Goal: Task Accomplishment & Management: Manage account settings

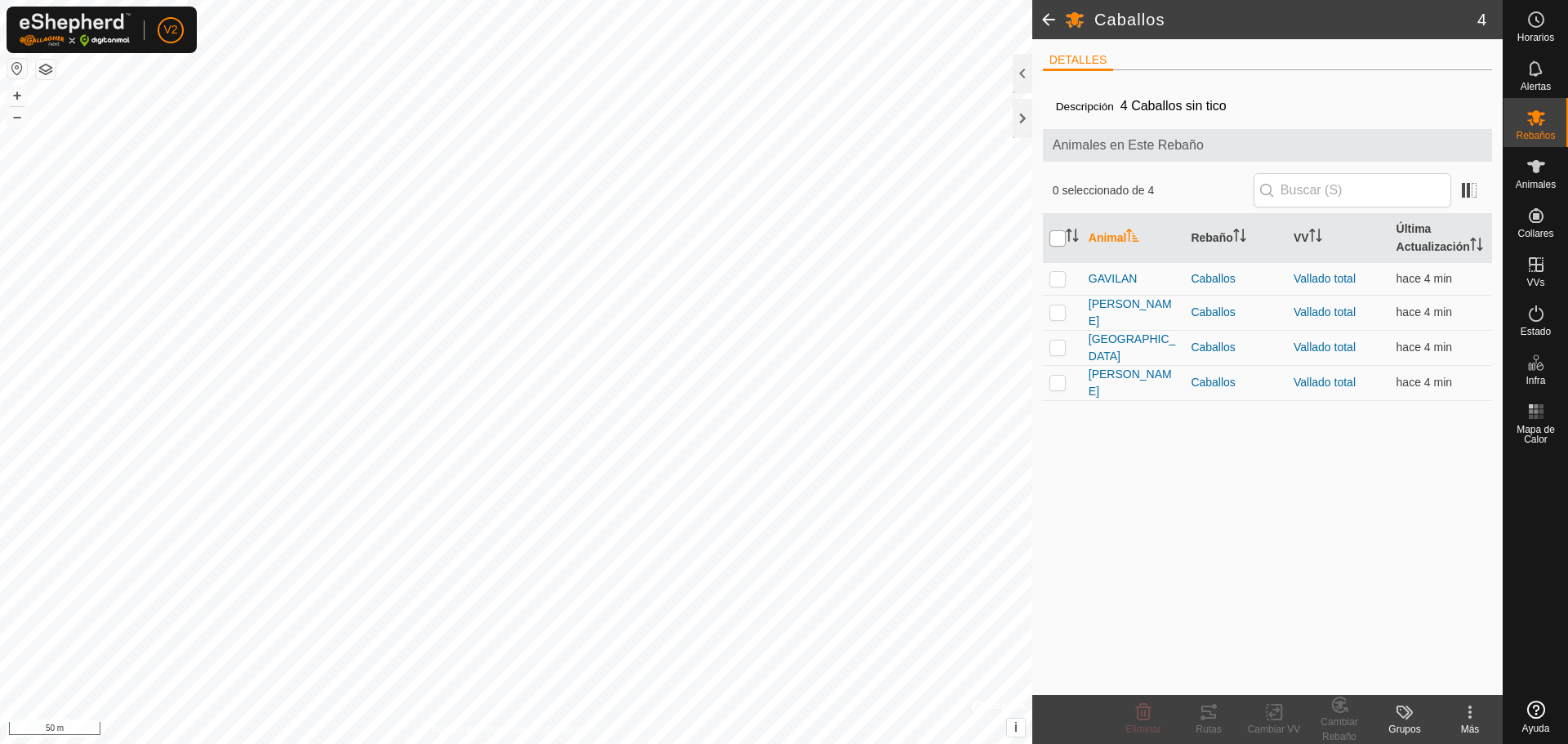
click at [1053, 246] on input "checkbox" at bounding box center [1058, 238] width 16 height 16
checkbox input "true"
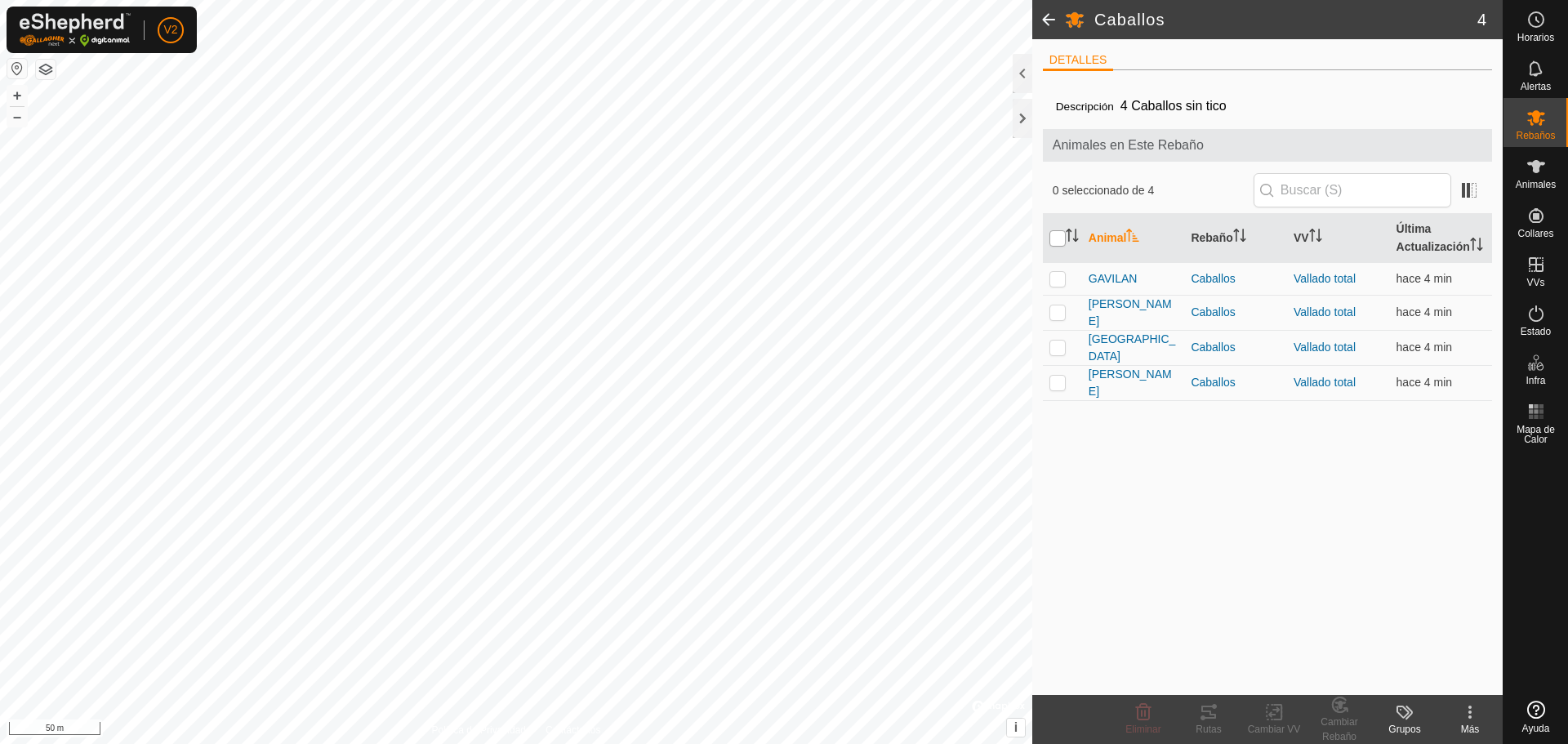
checkbox input "true"
click at [1212, 712] on icon at bounding box center [1208, 712] width 19 height 19
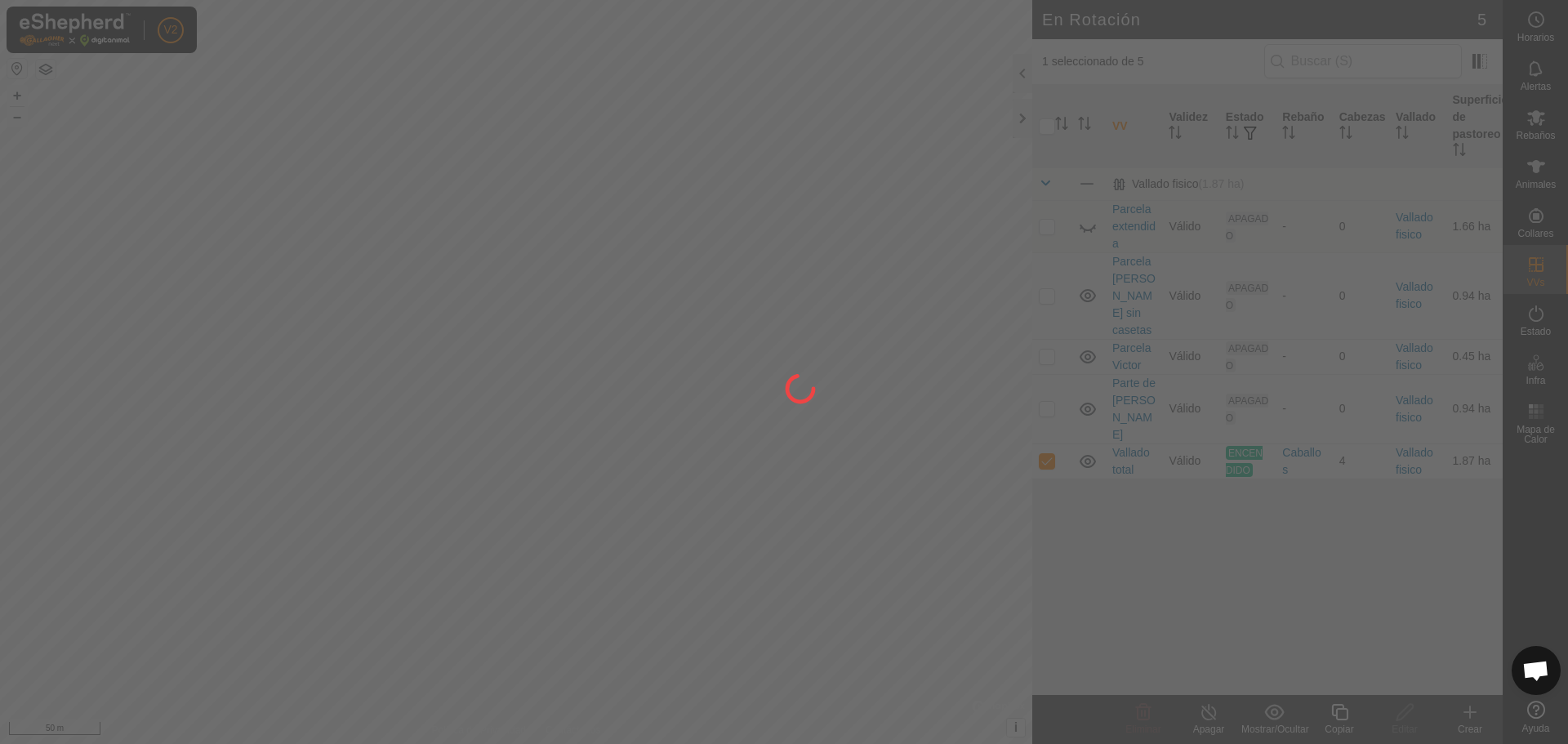
click at [366, 371] on div at bounding box center [784, 372] width 1568 height 744
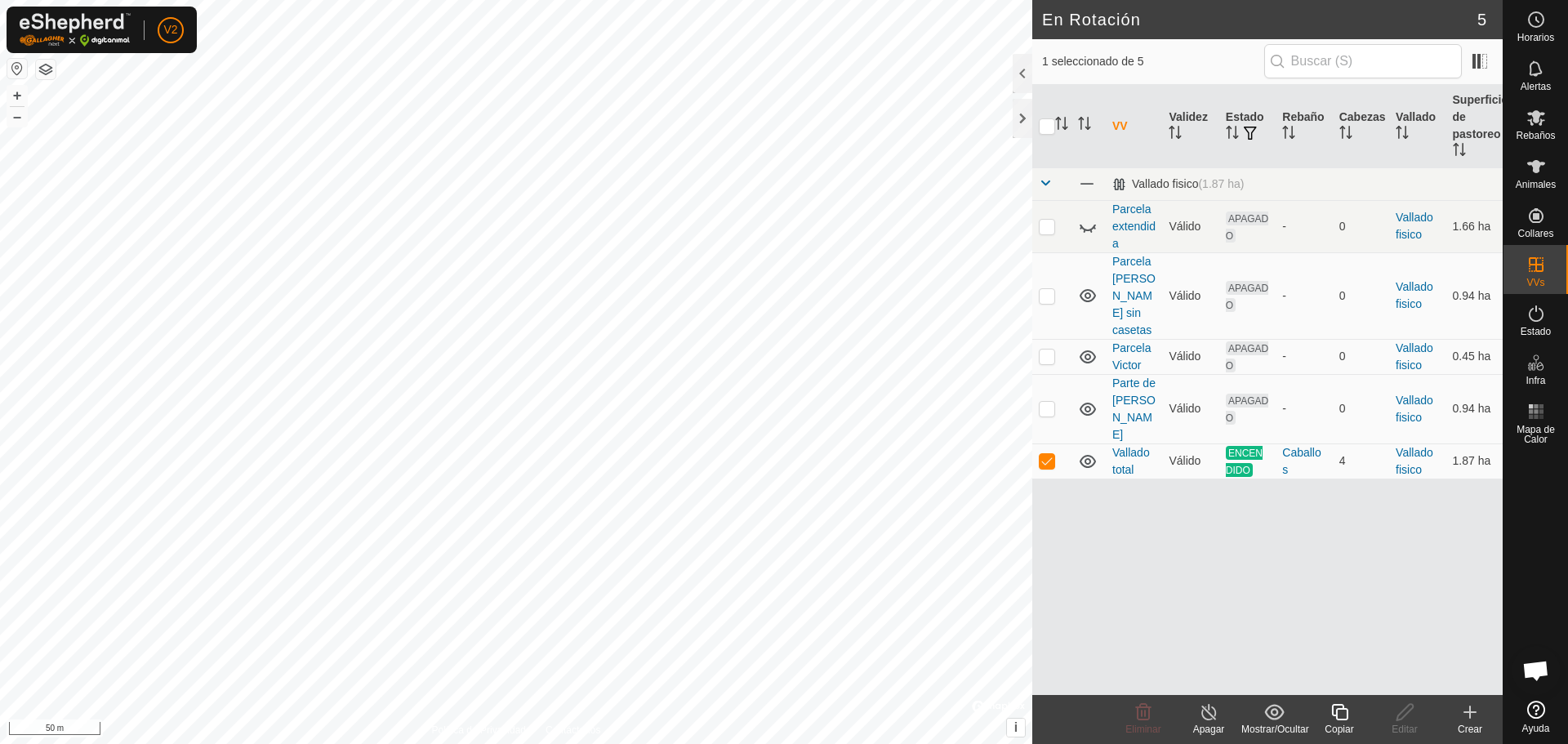
checkbox input "false"
